Goal: Information Seeking & Learning: Learn about a topic

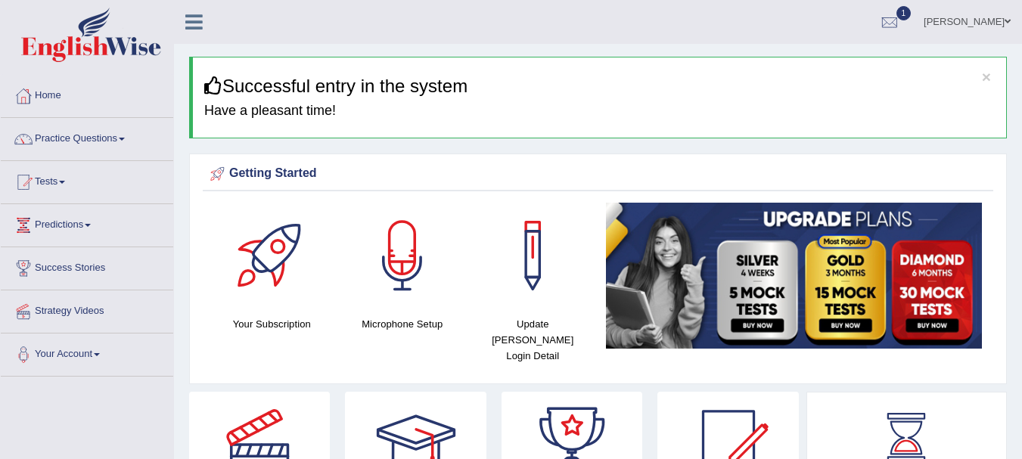
click at [901, 18] on div at bounding box center [889, 22] width 23 height 23
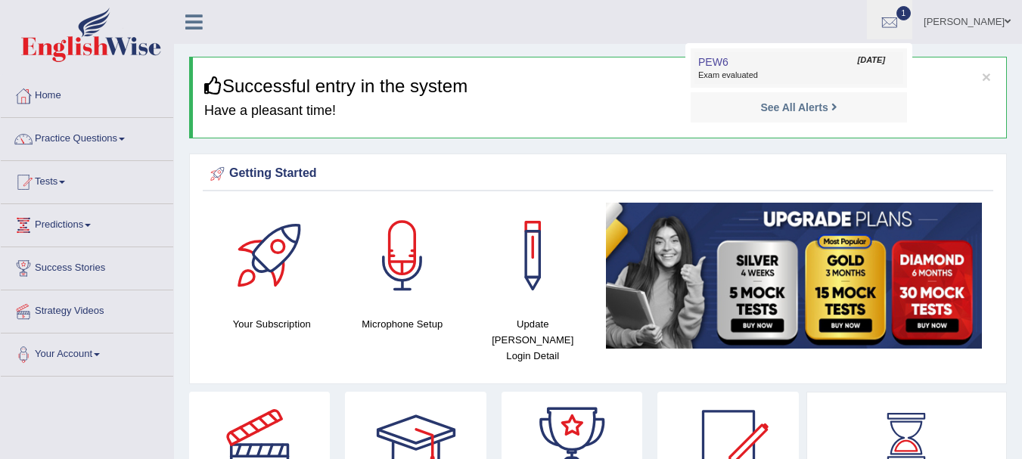
click at [838, 79] on span "Exam evaluated" at bounding box center [798, 76] width 201 height 12
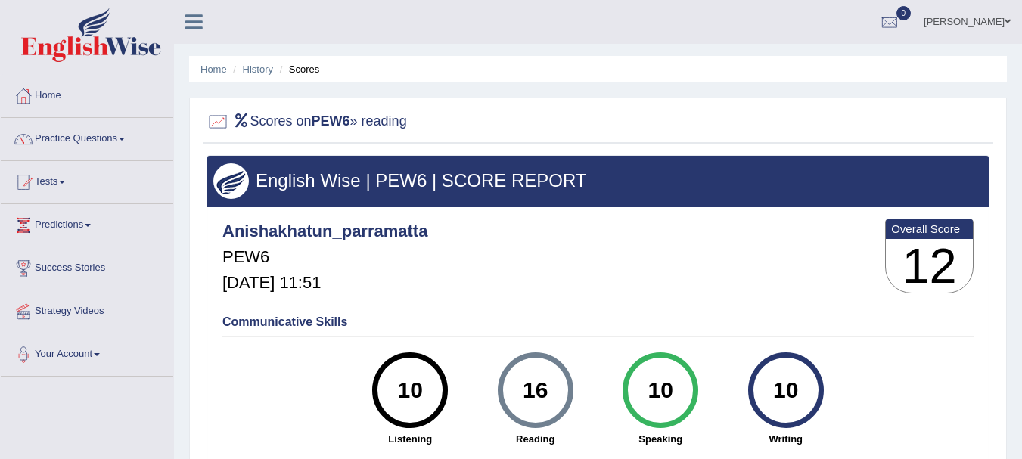
click at [502, 126] on div at bounding box center [597, 122] width 783 height 31
click at [104, 135] on link "Practice Questions" at bounding box center [87, 137] width 172 height 38
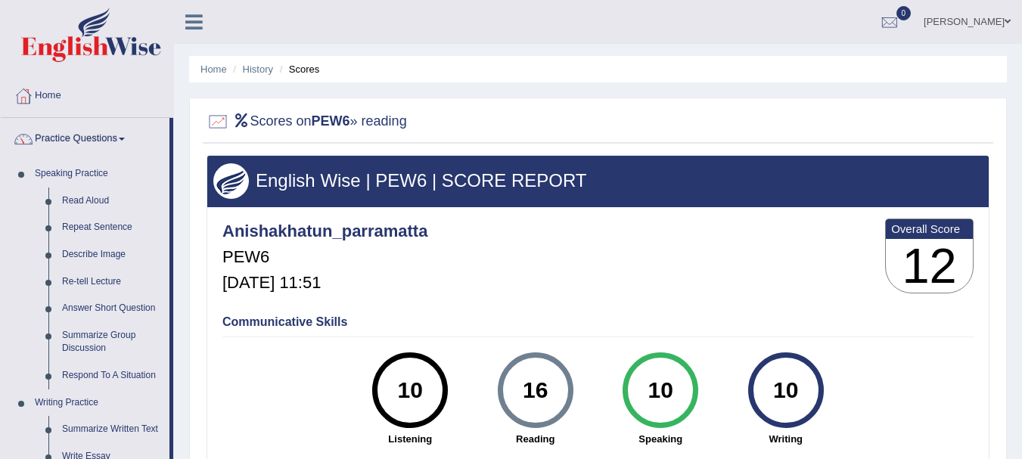
click at [178, 335] on div "Home History Scores Scores on PEW6 » reading English Wise | PEW6 | SCORE REPORT…" at bounding box center [598, 378] width 848 height 756
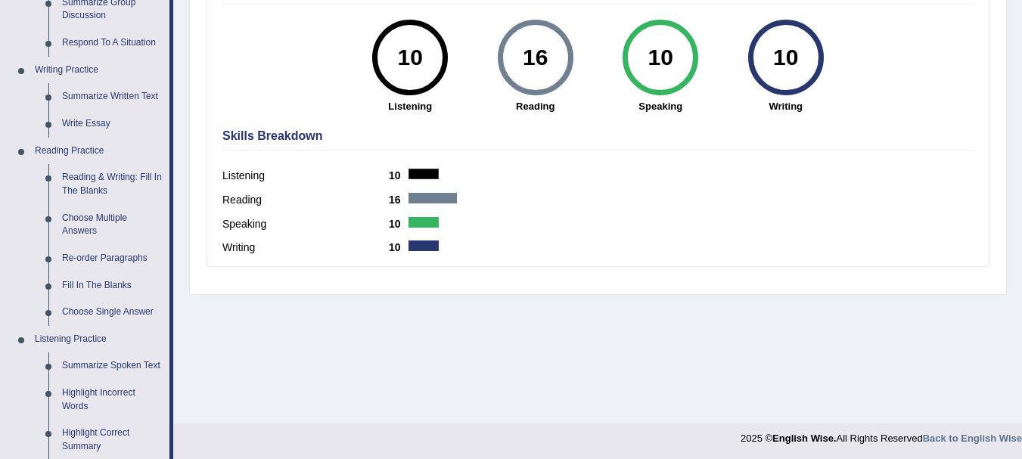
scroll to position [363, 0]
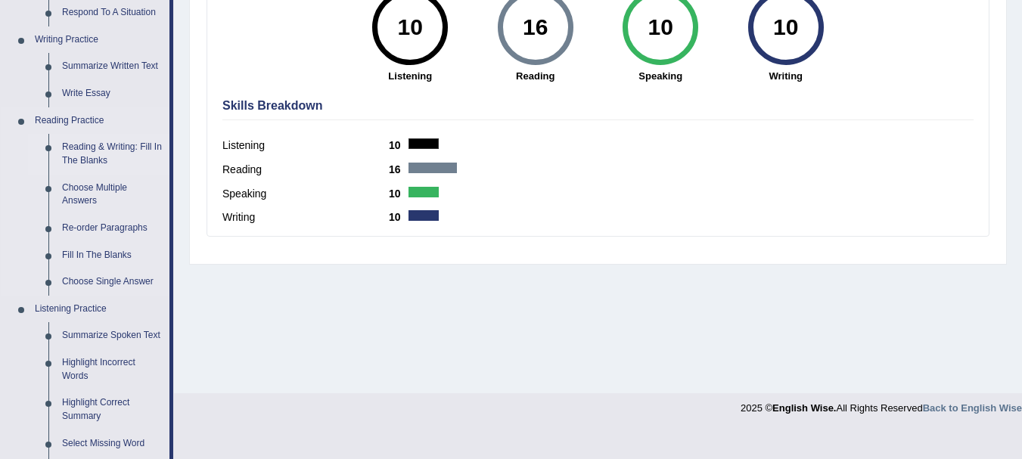
click at [97, 147] on link "Reading & Writing: Fill In The Blanks" at bounding box center [112, 154] width 114 height 40
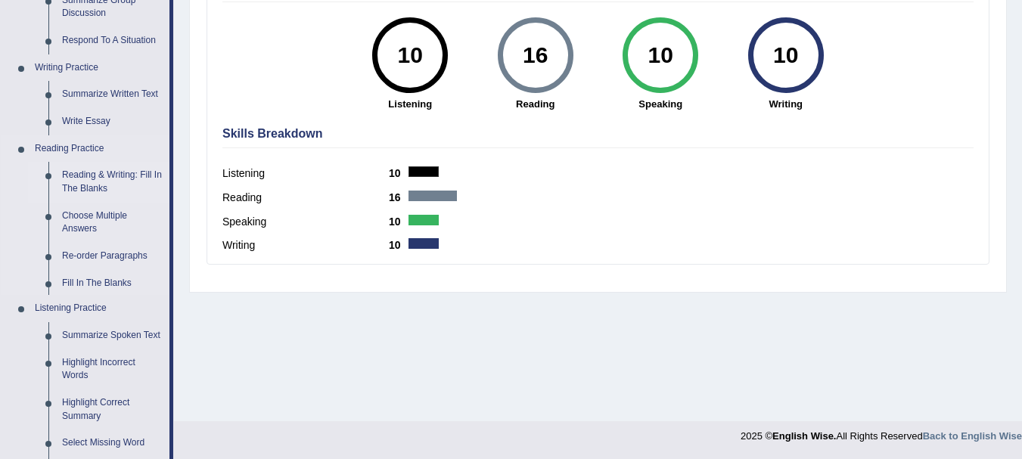
scroll to position [678, 0]
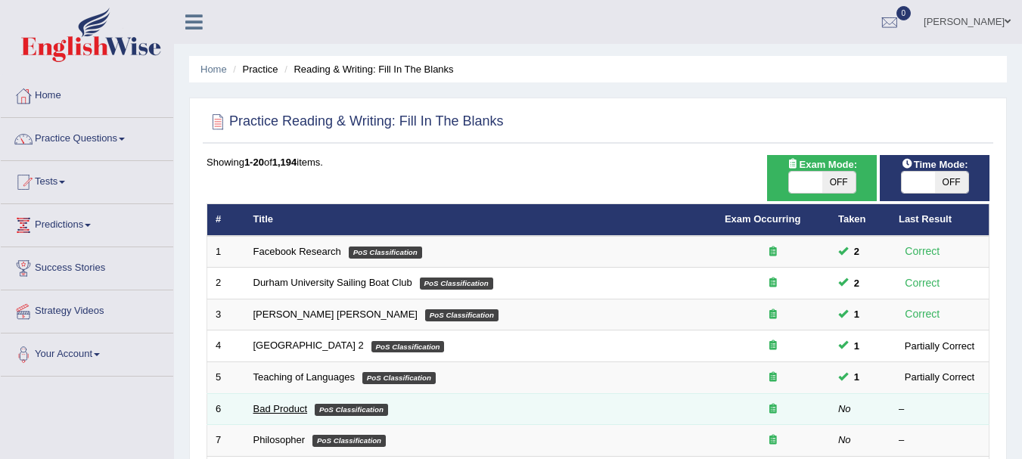
click at [293, 413] on link "Bad Product" at bounding box center [280, 408] width 54 height 11
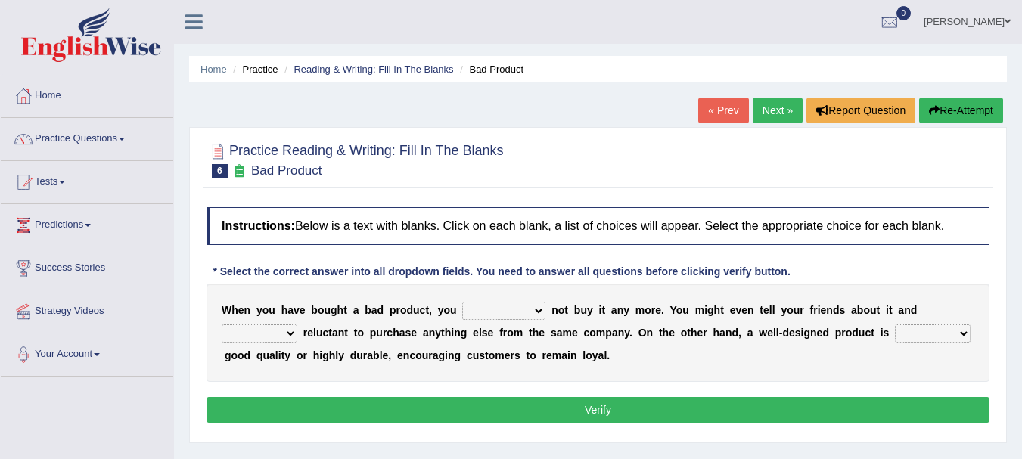
drag, startPoint x: 517, startPoint y: 341, endPoint x: 528, endPoint y: 305, distance: 37.8
click at [528, 305] on div "W h e n y o u h a v e b o u g h t a b a d p r o d u c t , y o u would have shou…" at bounding box center [597, 333] width 783 height 98
click at [528, 305] on select "would have should have should" at bounding box center [503, 311] width 83 height 18
select select "would"
click at [462, 302] on select "would have should have should" at bounding box center [503, 311] width 83 height 18
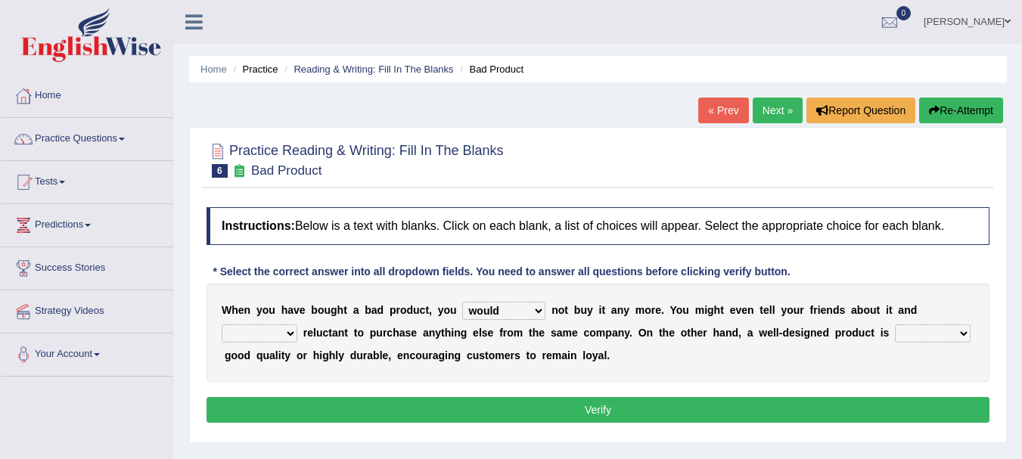
click at [272, 328] on select "is are be being" at bounding box center [260, 333] width 76 height 18
select select "being"
click at [222, 324] on select "is are be being" at bounding box center [260, 333] width 76 height 18
click at [934, 337] on select "both also neither either" at bounding box center [933, 333] width 76 height 18
select select "also"
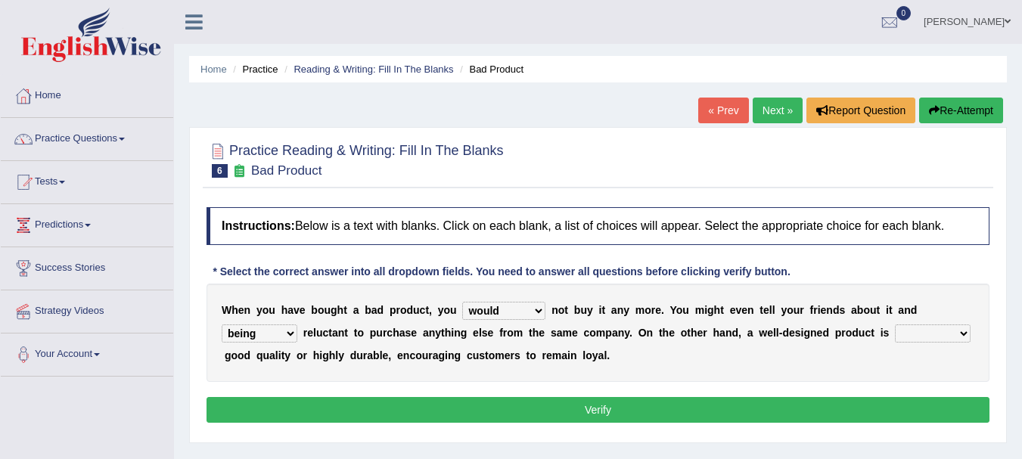
click at [895, 324] on select "both also neither either" at bounding box center [933, 333] width 76 height 18
click at [902, 399] on button "Verify" at bounding box center [597, 410] width 783 height 26
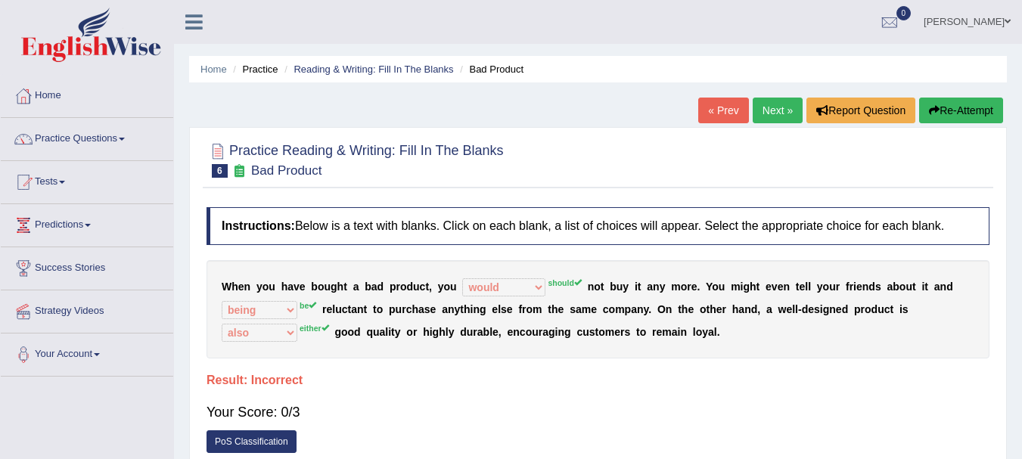
click at [788, 104] on link "Next »" at bounding box center [778, 111] width 50 height 26
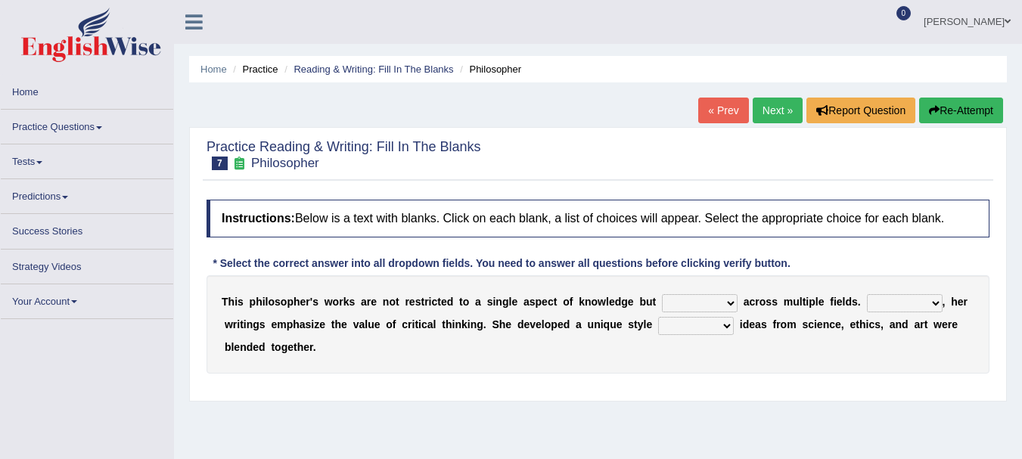
click at [707, 304] on select "constrain contain assemble extend" at bounding box center [700, 303] width 76 height 18
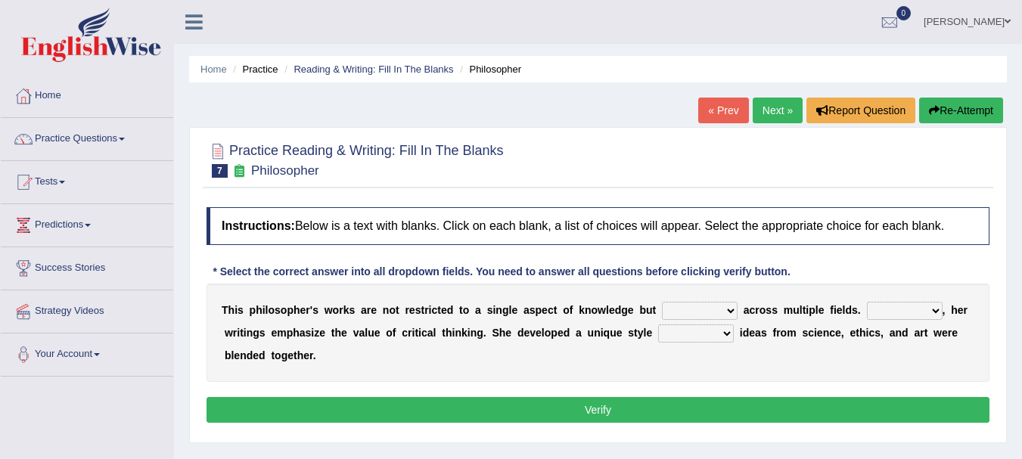
select select "extend"
click at [662, 302] on select "constrain contain assemble extend" at bounding box center [700, 311] width 76 height 18
click at [901, 310] on select "Rather So Moreover Likely" at bounding box center [905, 311] width 76 height 18
select select "Moreover"
click at [867, 302] on select "Rather So Moreover Likely" at bounding box center [905, 311] width 76 height 18
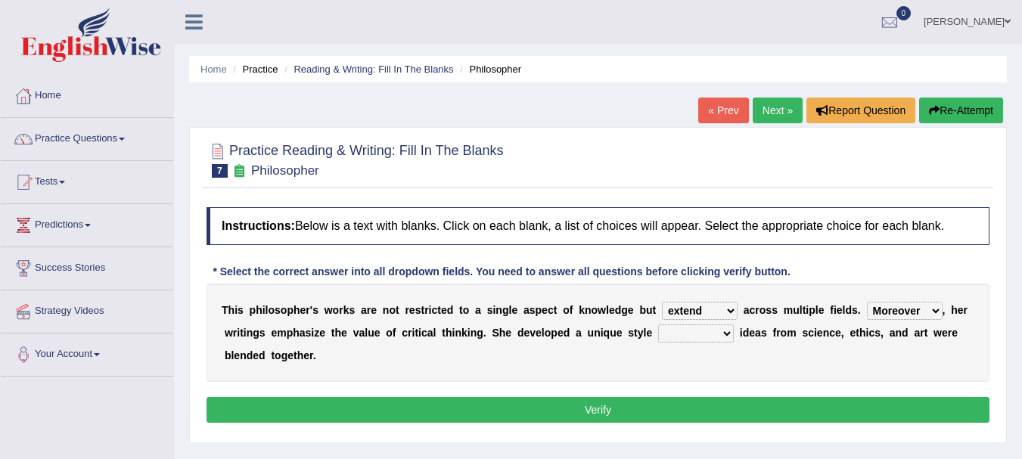
click at [701, 336] on select "in that that which in which" at bounding box center [696, 333] width 76 height 18
select select "in which"
click at [658, 324] on select "in that that which in which" at bounding box center [696, 333] width 76 height 18
click at [690, 405] on button "Verify" at bounding box center [597, 410] width 783 height 26
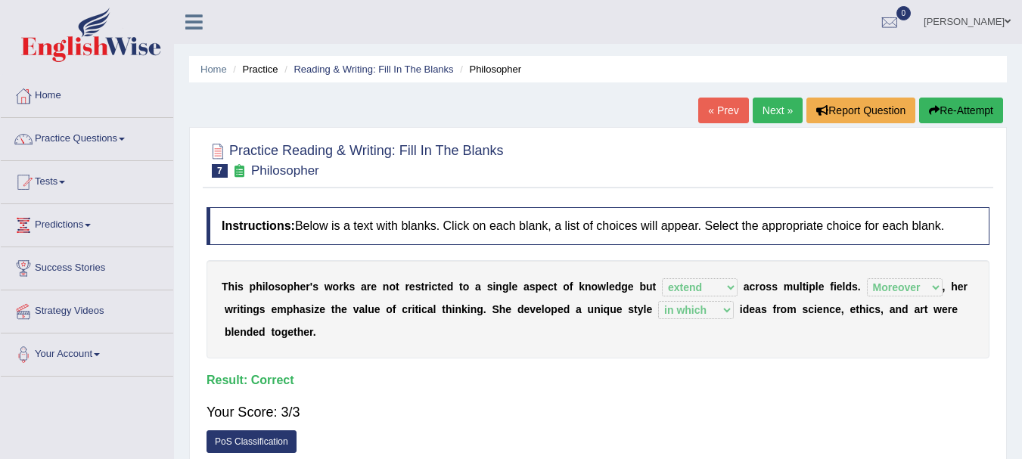
click at [690, 405] on div "Your Score: 3/3" at bounding box center [597, 412] width 783 height 36
click at [785, 103] on link "Next »" at bounding box center [778, 111] width 50 height 26
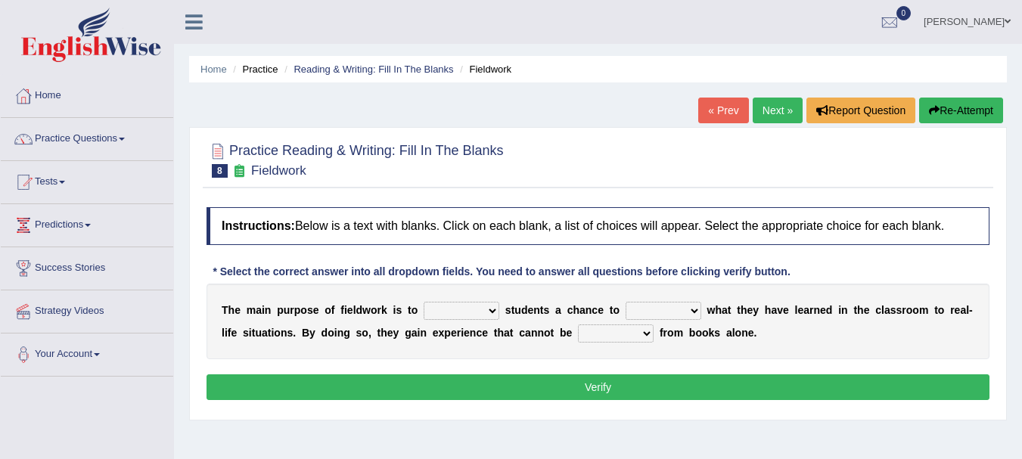
click at [476, 312] on select "resemble stow rave offer" at bounding box center [462, 311] width 76 height 18
select select "resemble"
click at [424, 302] on select "resemble stow rave offer" at bounding box center [462, 311] width 76 height 18
click at [670, 306] on select "compare align apply dismount" at bounding box center [663, 311] width 76 height 18
select select "compare"
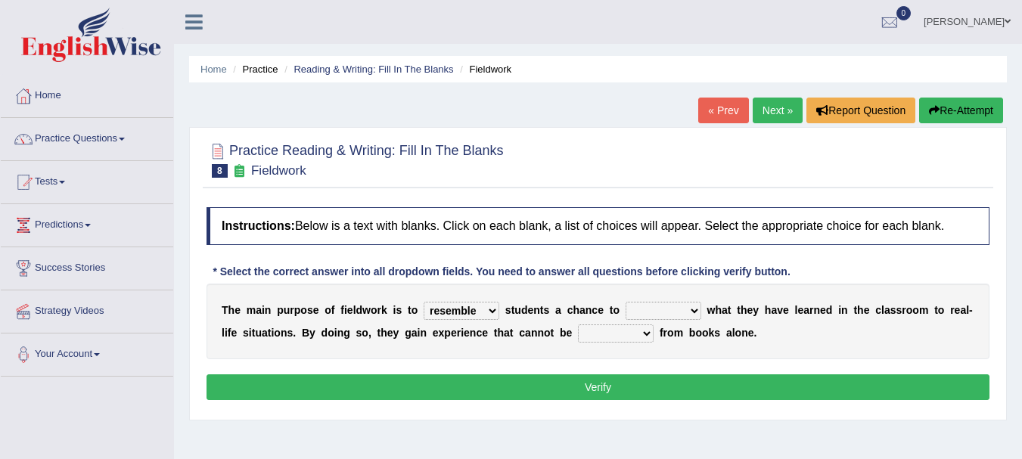
click at [625, 302] on select "compare align apply dismount" at bounding box center [663, 311] width 76 height 18
click at [622, 333] on select "originated prepared obtained touted" at bounding box center [616, 333] width 76 height 18
select select "prepared"
click at [578, 324] on select "originated prepared obtained touted" at bounding box center [616, 333] width 76 height 18
click at [616, 389] on button "Verify" at bounding box center [597, 387] width 783 height 26
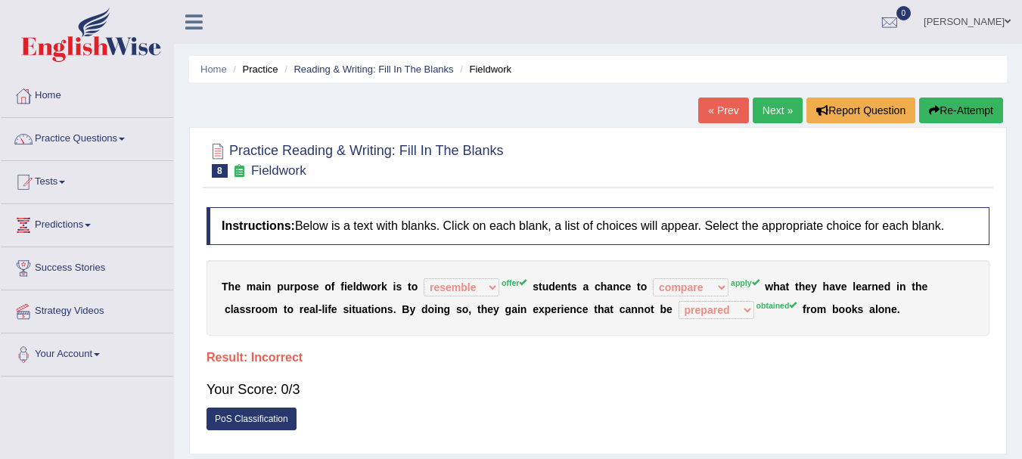
click at [616, 389] on div "Your Score: 0/3" at bounding box center [597, 389] width 783 height 36
click at [761, 102] on link "Next »" at bounding box center [778, 111] width 50 height 26
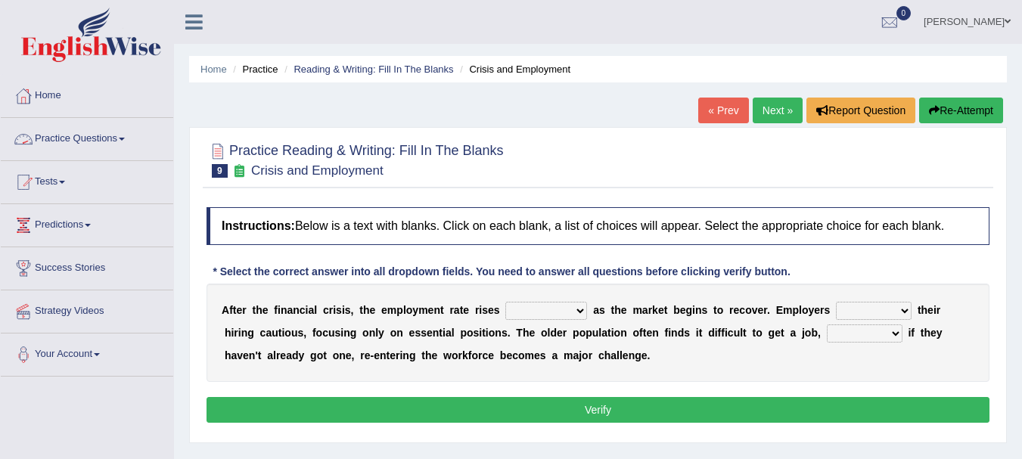
click at [108, 138] on link "Practice Questions" at bounding box center [87, 137] width 172 height 38
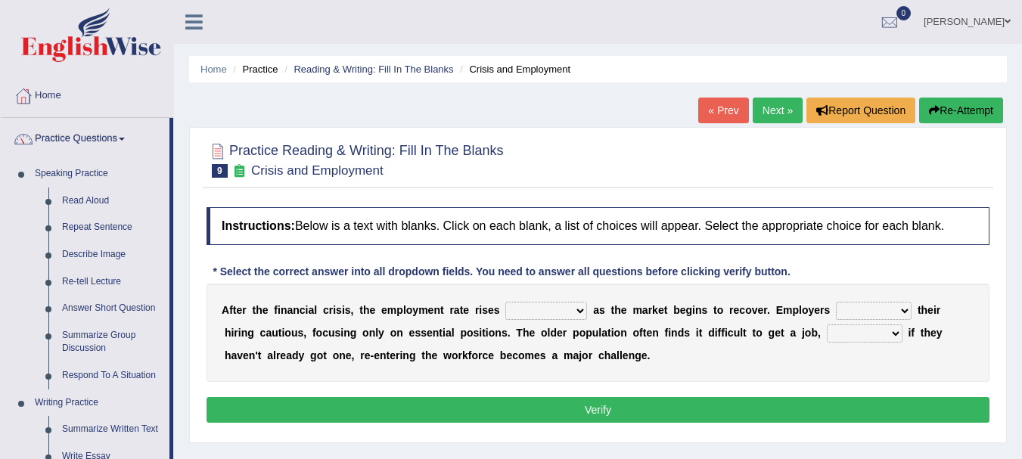
click at [108, 138] on link "Practice Questions" at bounding box center [85, 137] width 169 height 38
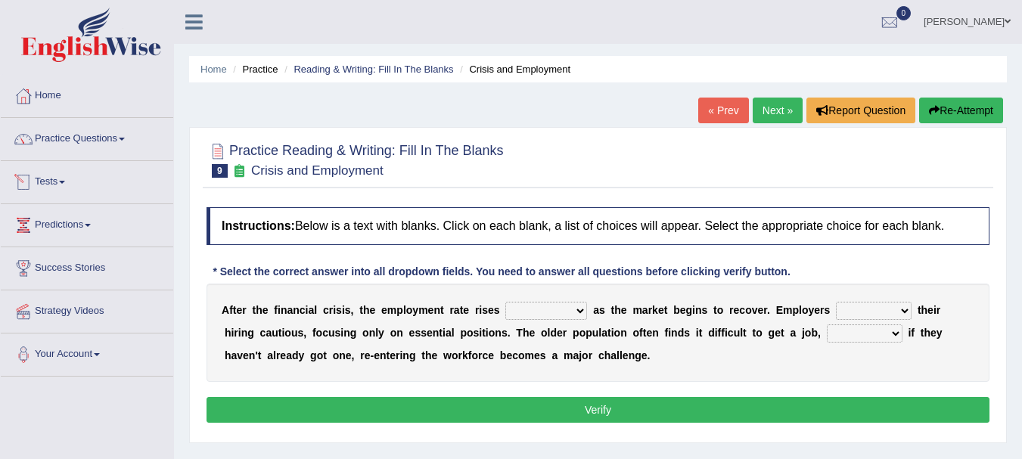
click at [67, 178] on link "Tests" at bounding box center [87, 180] width 172 height 38
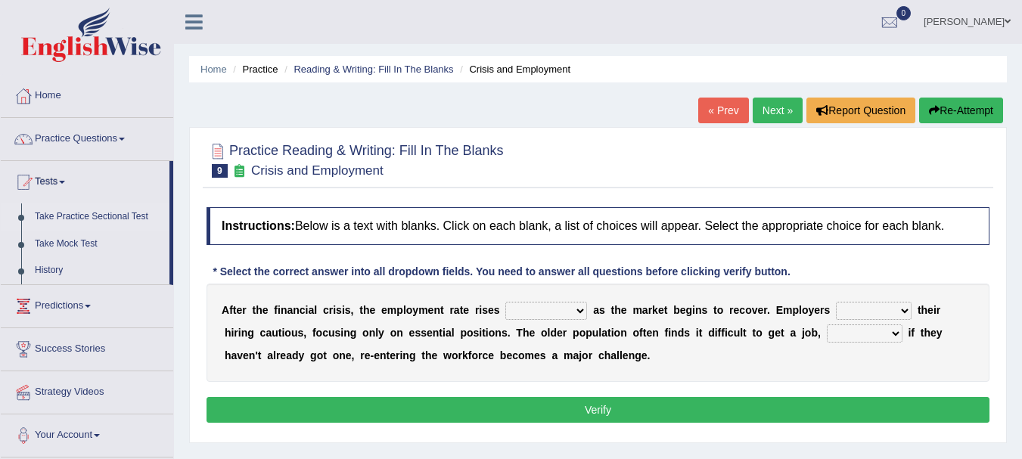
click at [106, 219] on link "Take Practice Sectional Test" at bounding box center [98, 216] width 141 height 27
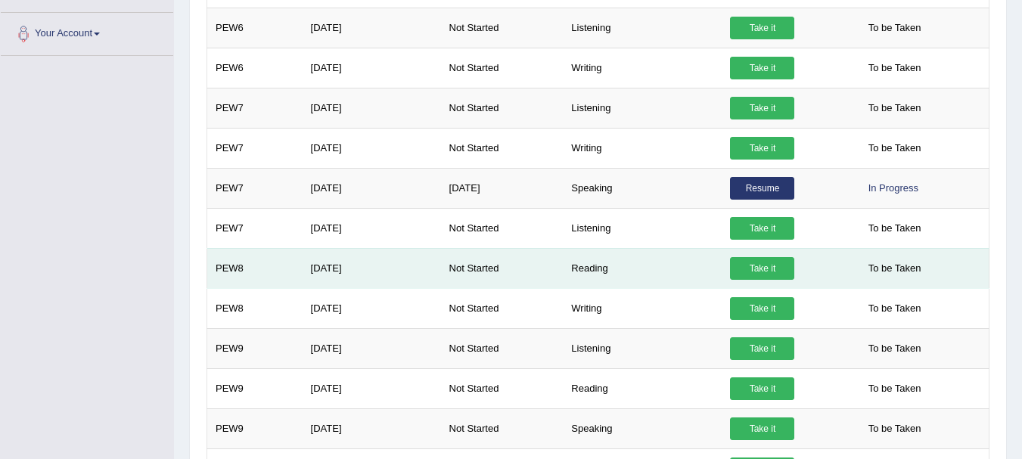
click at [772, 276] on link "Take it" at bounding box center [762, 268] width 64 height 23
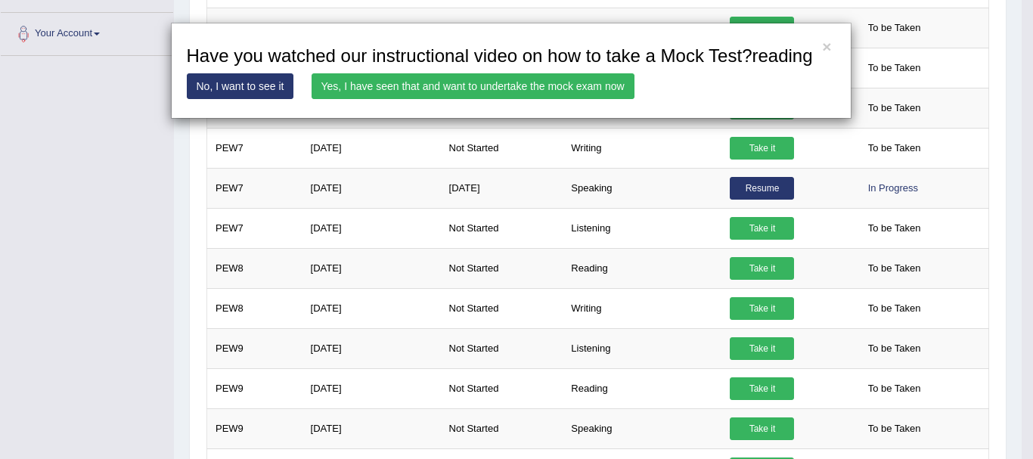
click at [541, 92] on link "Yes, I have seen that and want to undertake the mock exam now" at bounding box center [473, 86] width 323 height 26
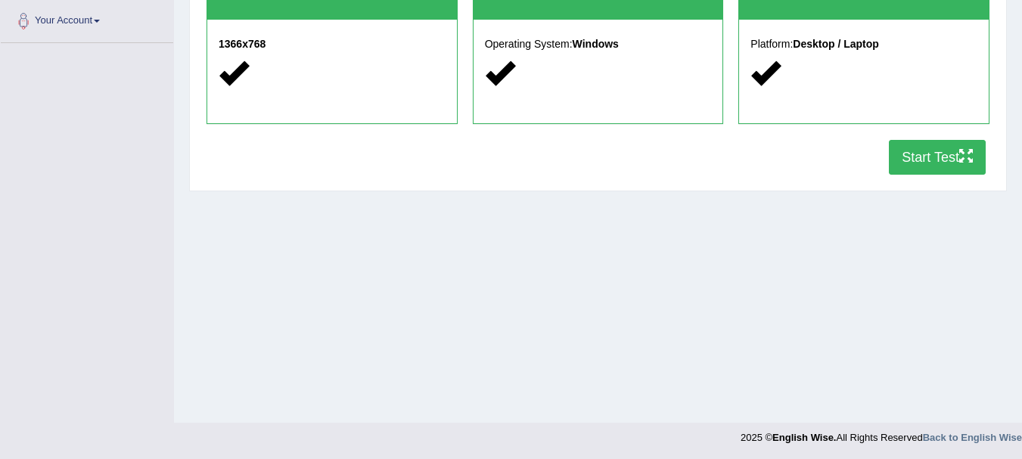
scroll to position [335, 0]
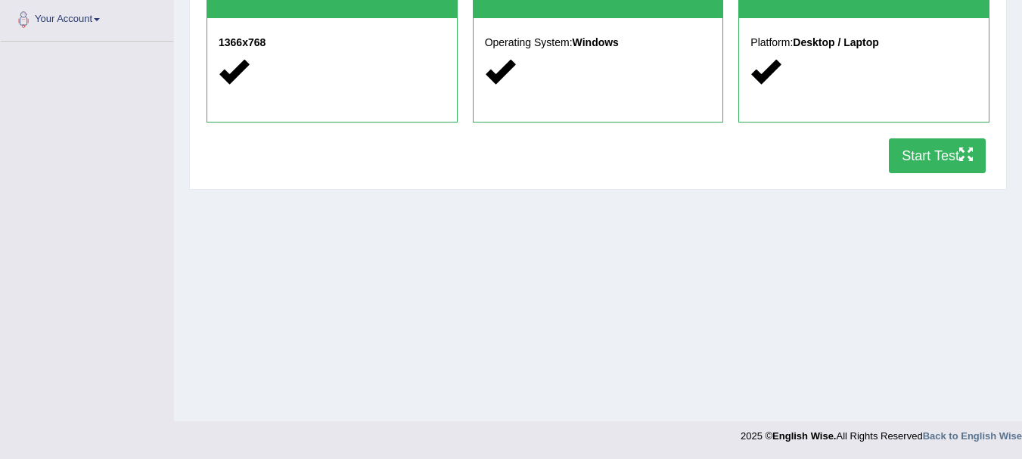
click at [949, 151] on button "Start Test" at bounding box center [937, 155] width 97 height 35
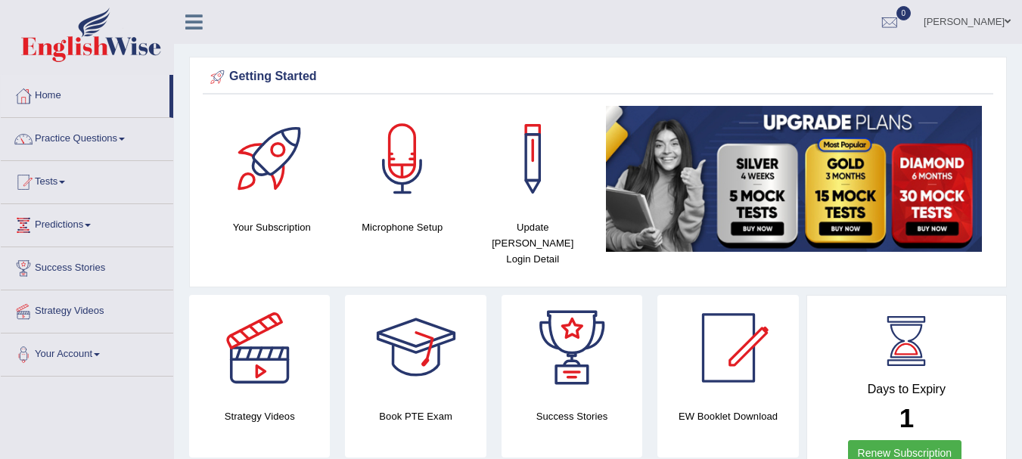
click at [371, 329] on div at bounding box center [416, 348] width 106 height 106
click at [75, 194] on link "Tests" at bounding box center [87, 180] width 172 height 38
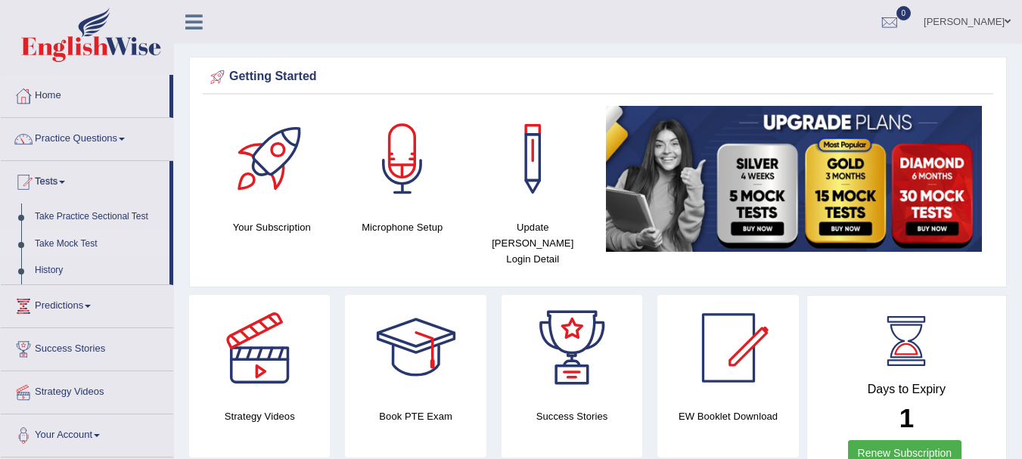
click at [79, 238] on link "Take Mock Test" at bounding box center [98, 244] width 141 height 27
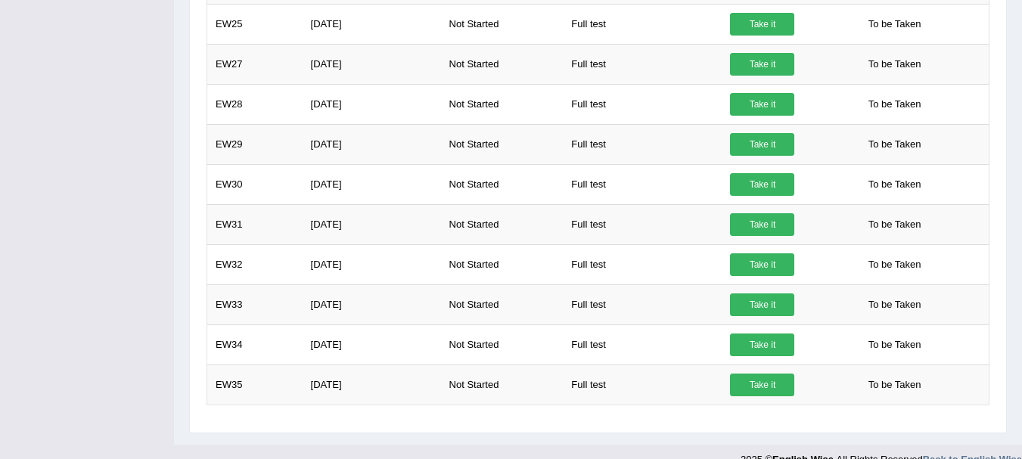
scroll to position [870, 0]
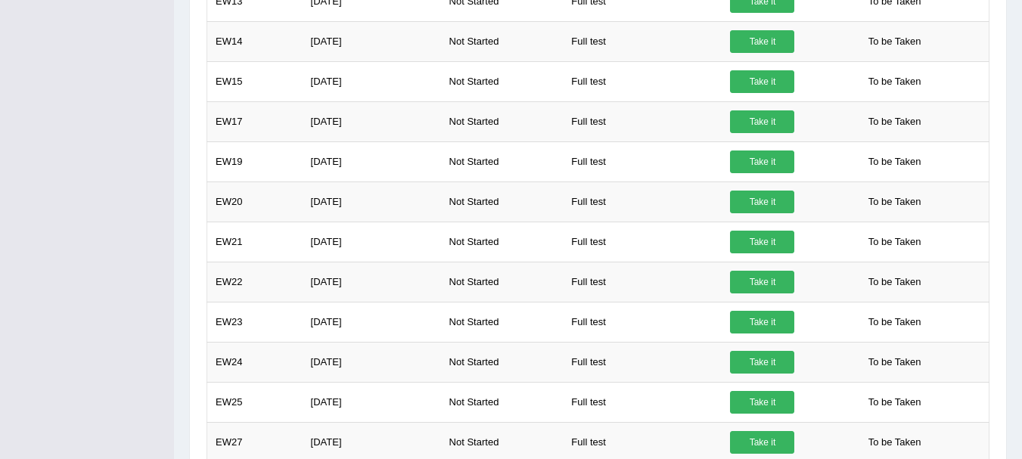
scroll to position [67, 0]
